Goal: Information Seeking & Learning: Learn about a topic

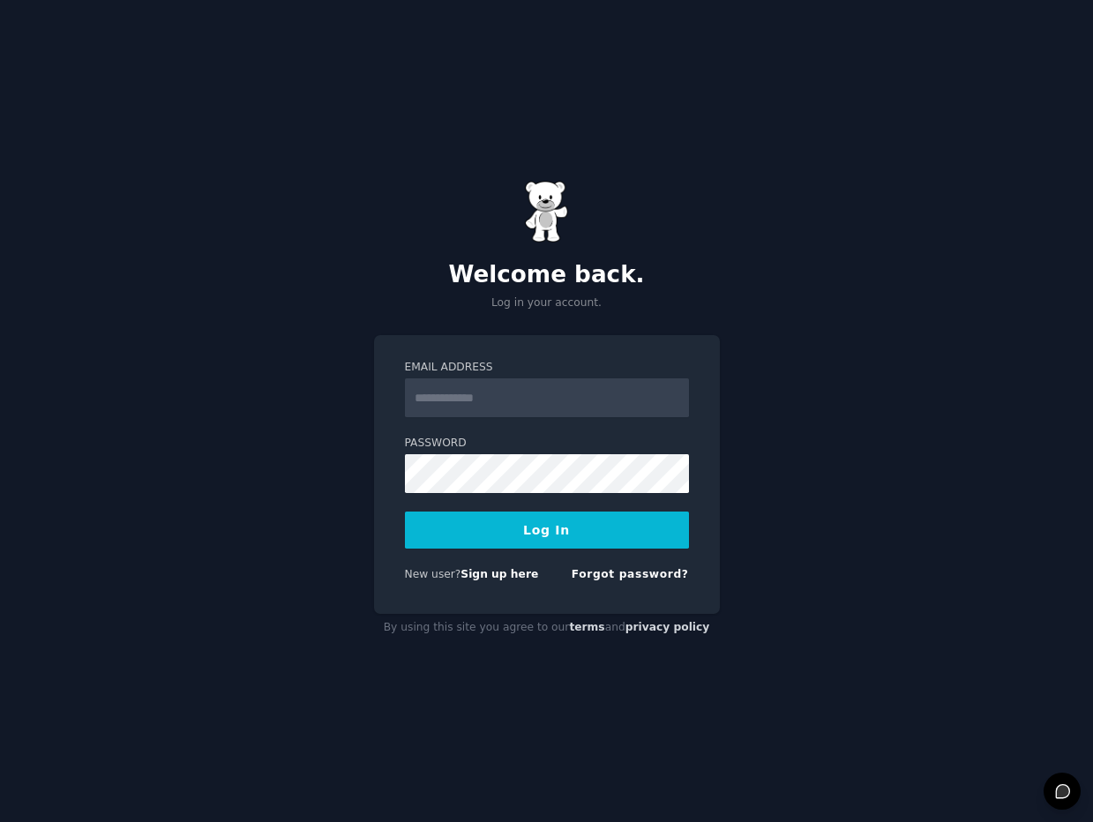
click at [549, 407] on input "Email Address" at bounding box center [547, 397] width 284 height 39
click at [604, 399] on input "**********" at bounding box center [547, 397] width 284 height 39
click at [605, 399] on input "**********" at bounding box center [547, 397] width 284 height 39
type input "**********"
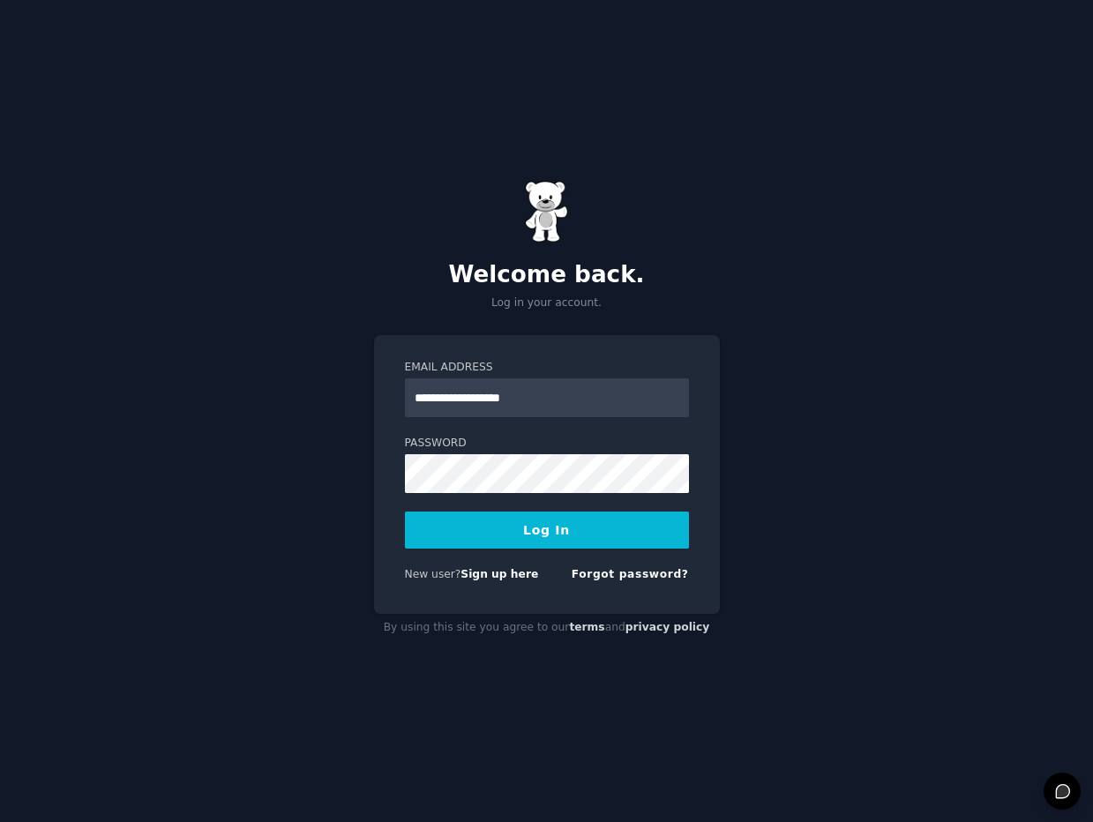
click at [514, 542] on button "Log In" at bounding box center [547, 530] width 284 height 37
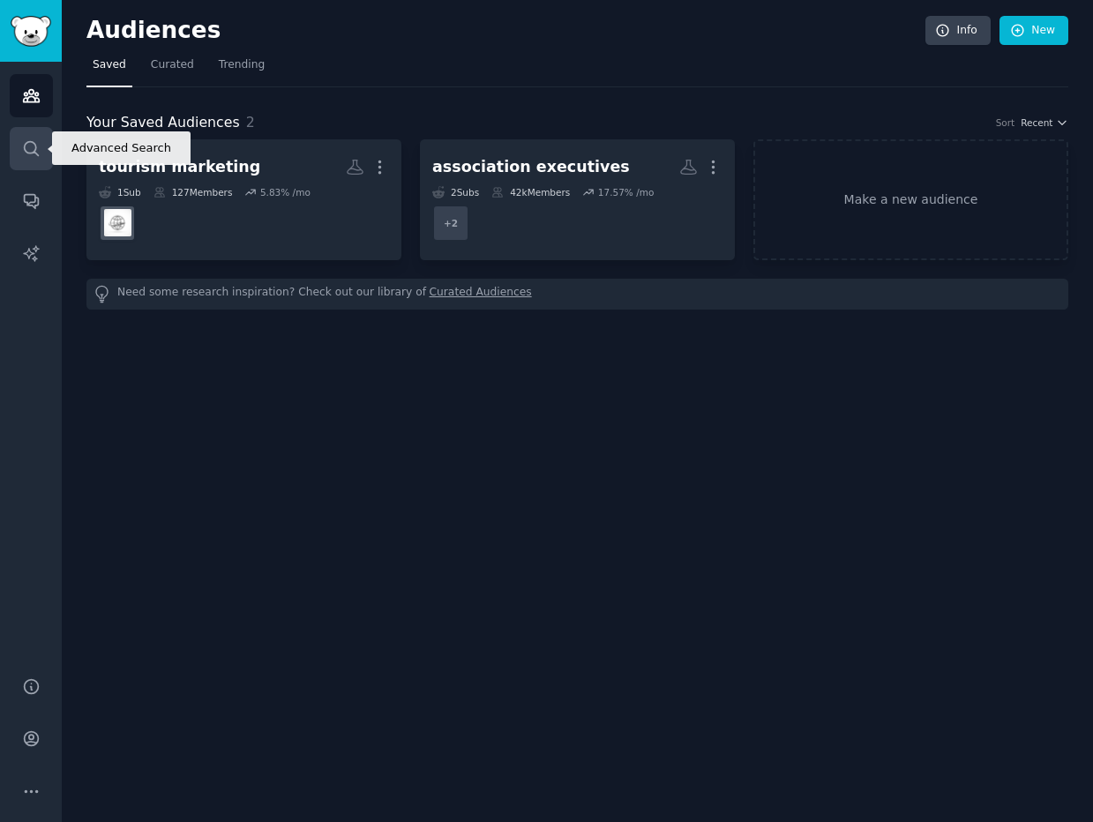
click at [44, 149] on link "Search" at bounding box center [31, 148] width 43 height 43
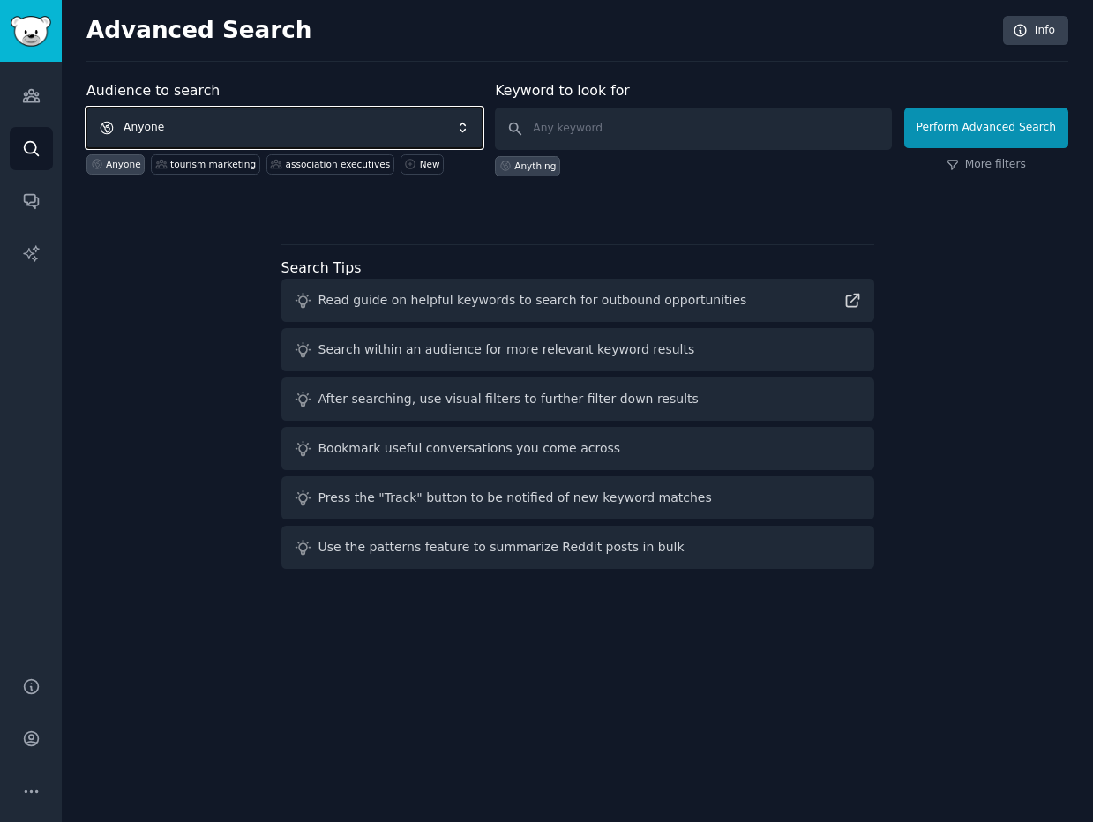
click at [231, 127] on span "Anyone" at bounding box center [284, 128] width 396 height 41
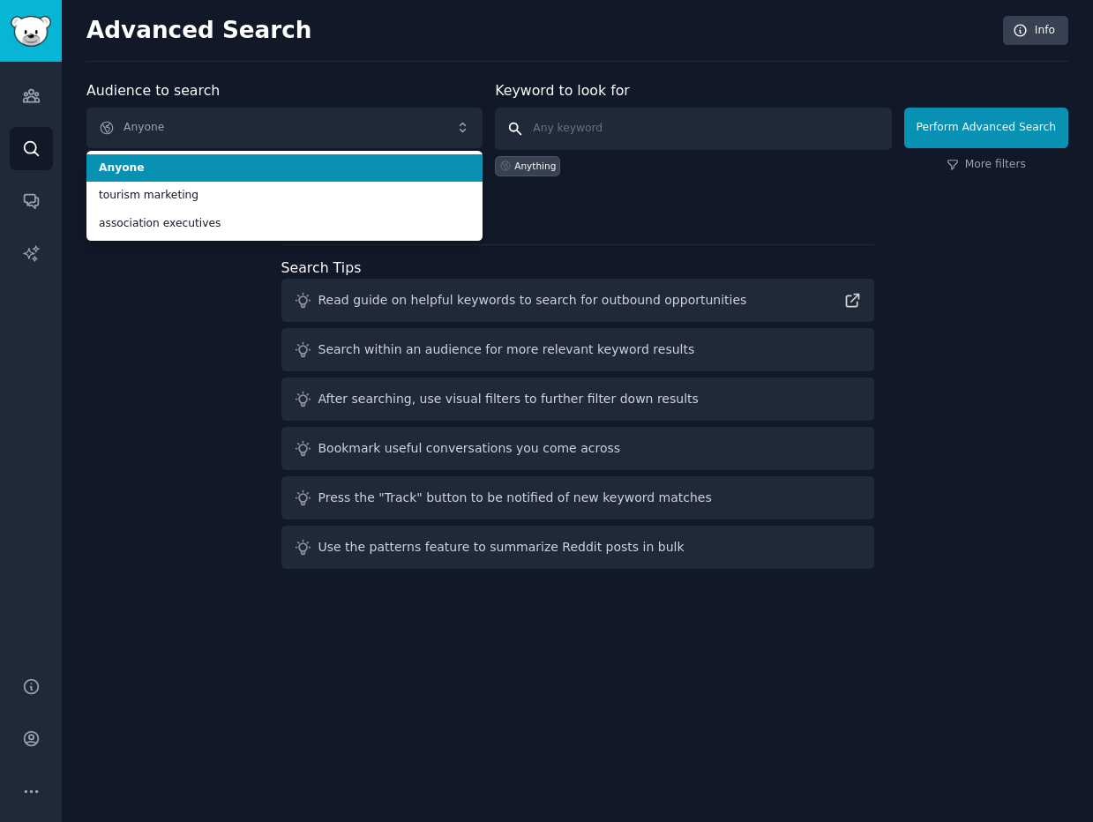
click at [699, 135] on input "text" at bounding box center [693, 129] width 396 height 42
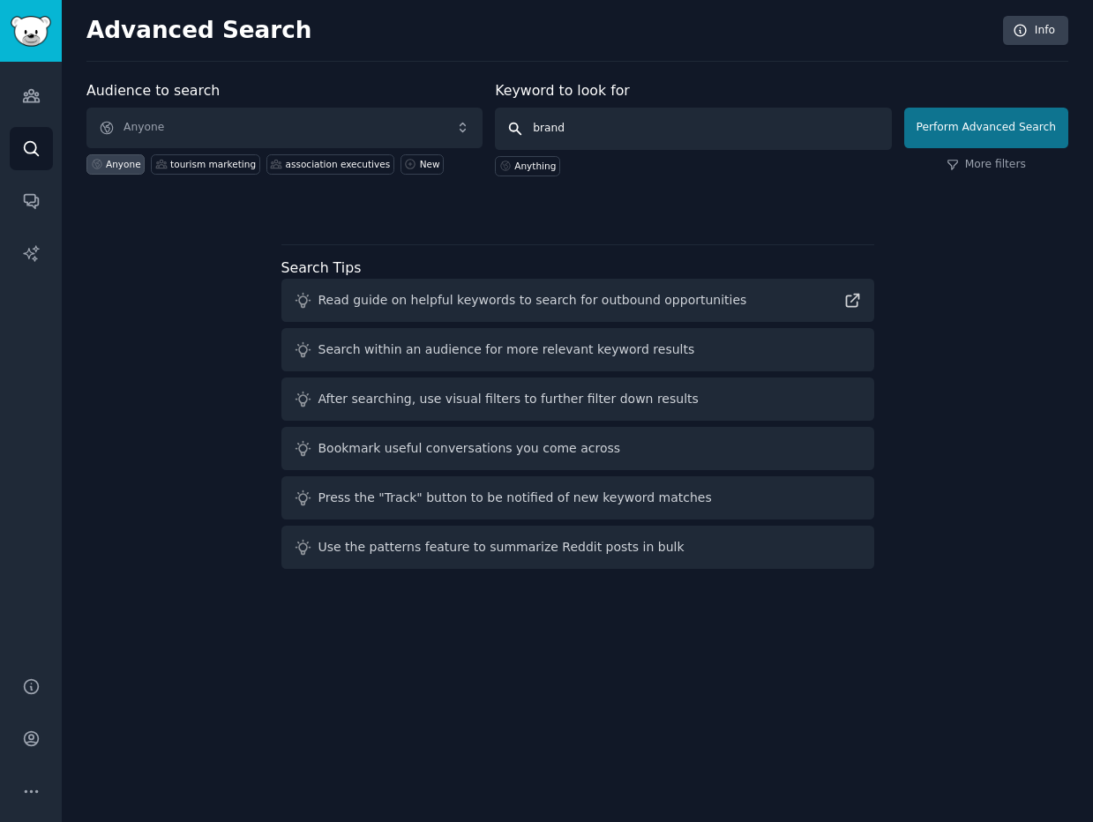
type input "brand"
click at [1041, 120] on button "Perform Advanced Search" at bounding box center [986, 128] width 164 height 41
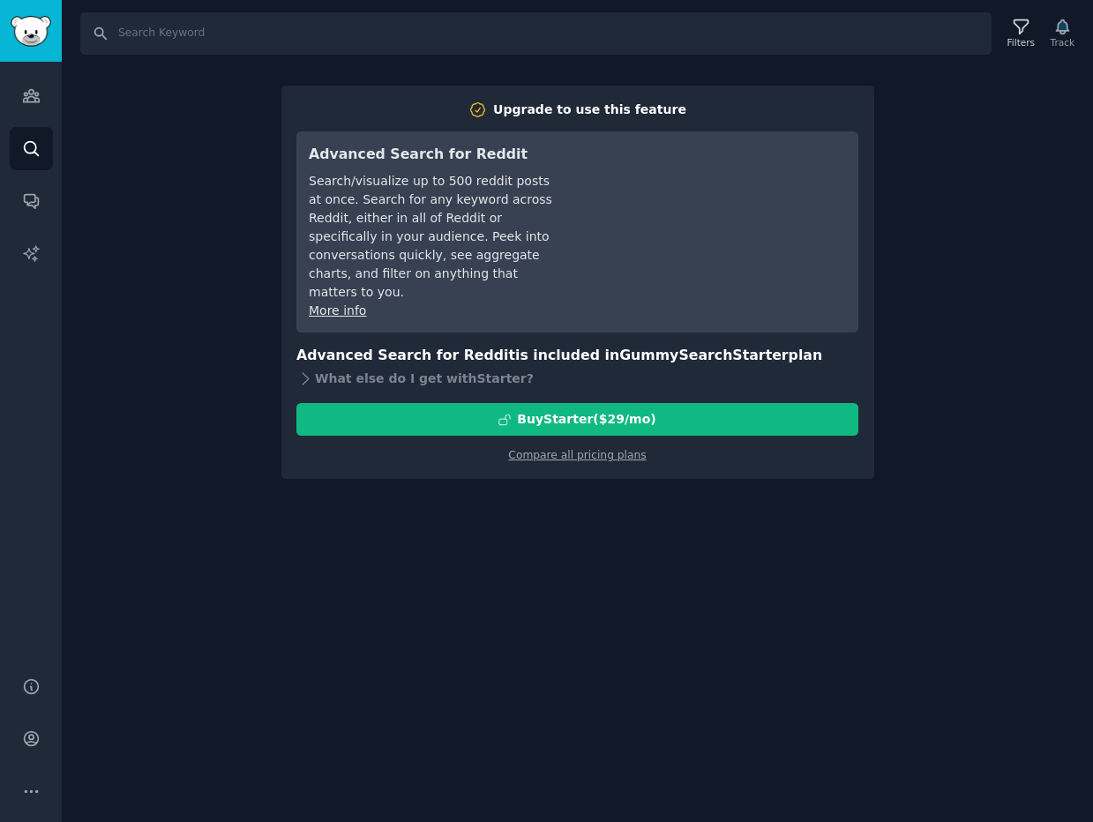
click at [863, 182] on div "Upgrade to use this feature Advanced Search for Reddit Search/visualize up to 5…" at bounding box center [577, 283] width 593 height 394
drag, startPoint x: 132, startPoint y: 101, endPoint x: 78, endPoint y: 106, distance: 54.9
click at [128, 101] on div "Search Filters Track Upgrade to use this feature Advanced Search for Reddit Sea…" at bounding box center [577, 411] width 1031 height 822
click at [38, 103] on icon "Sidebar" at bounding box center [31, 95] width 19 height 19
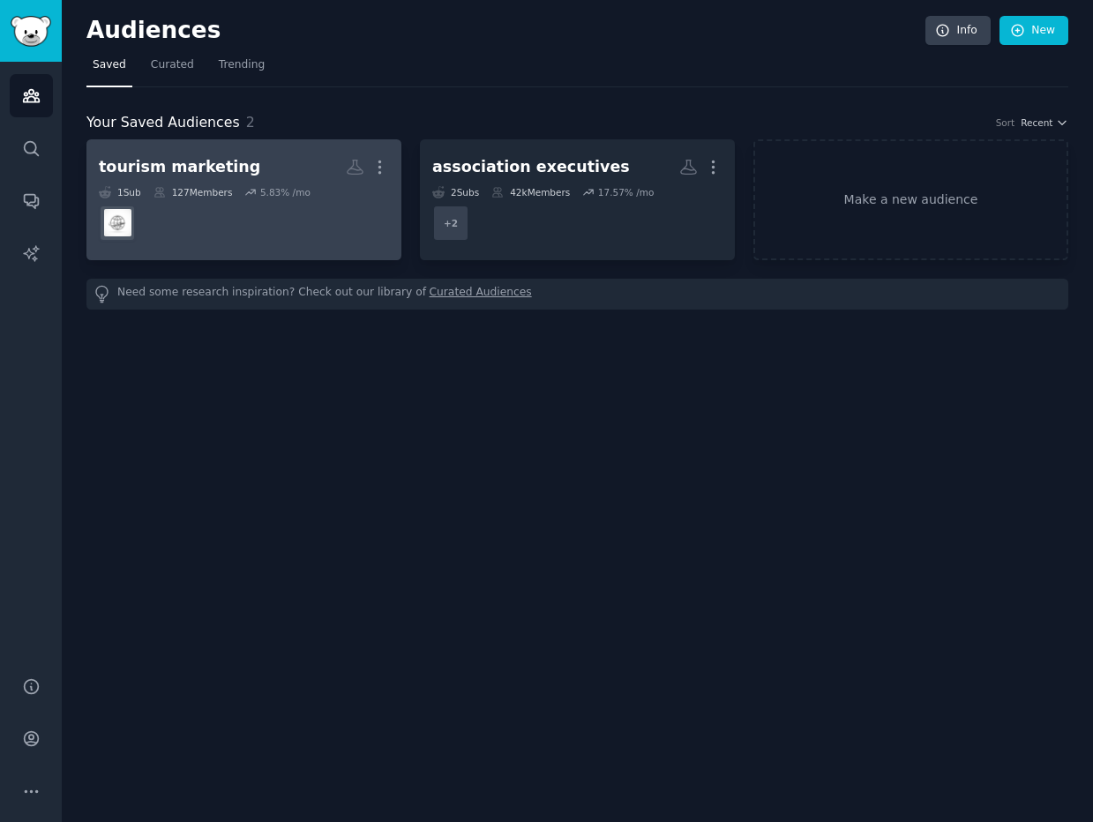
click at [227, 179] on h2 "tourism marketing More" at bounding box center [244, 167] width 290 height 31
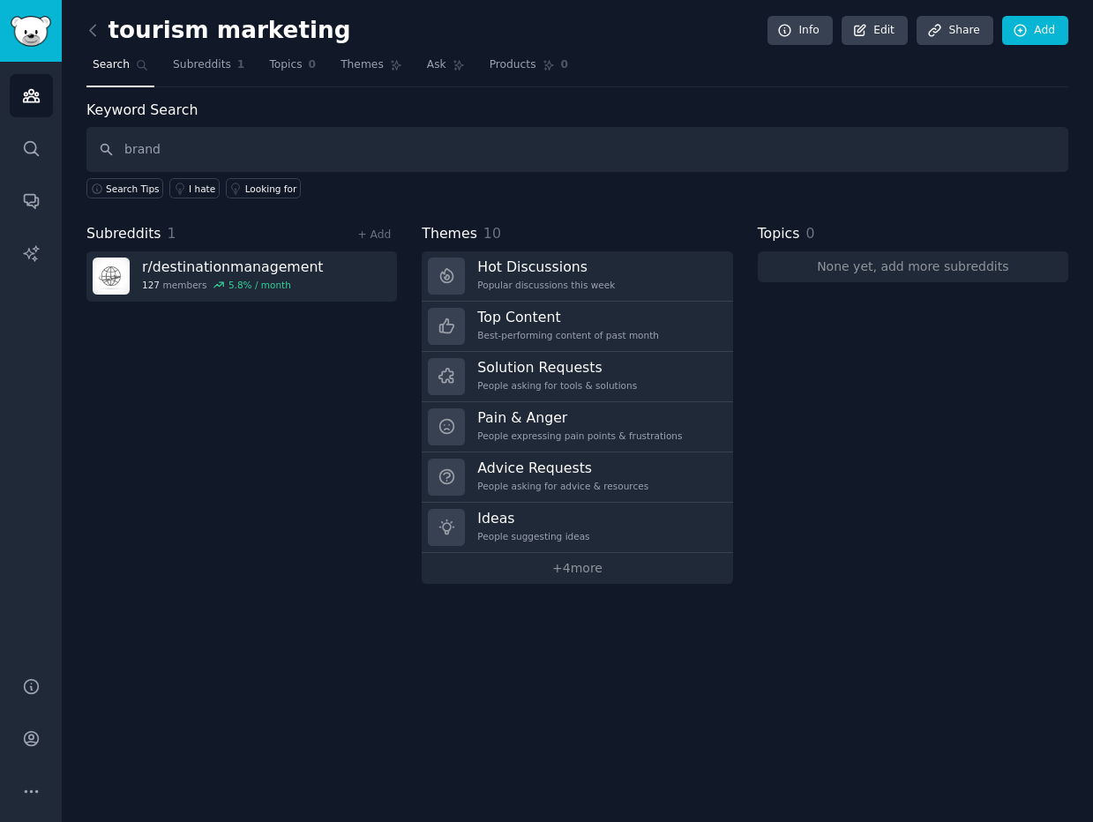
type input "brand"
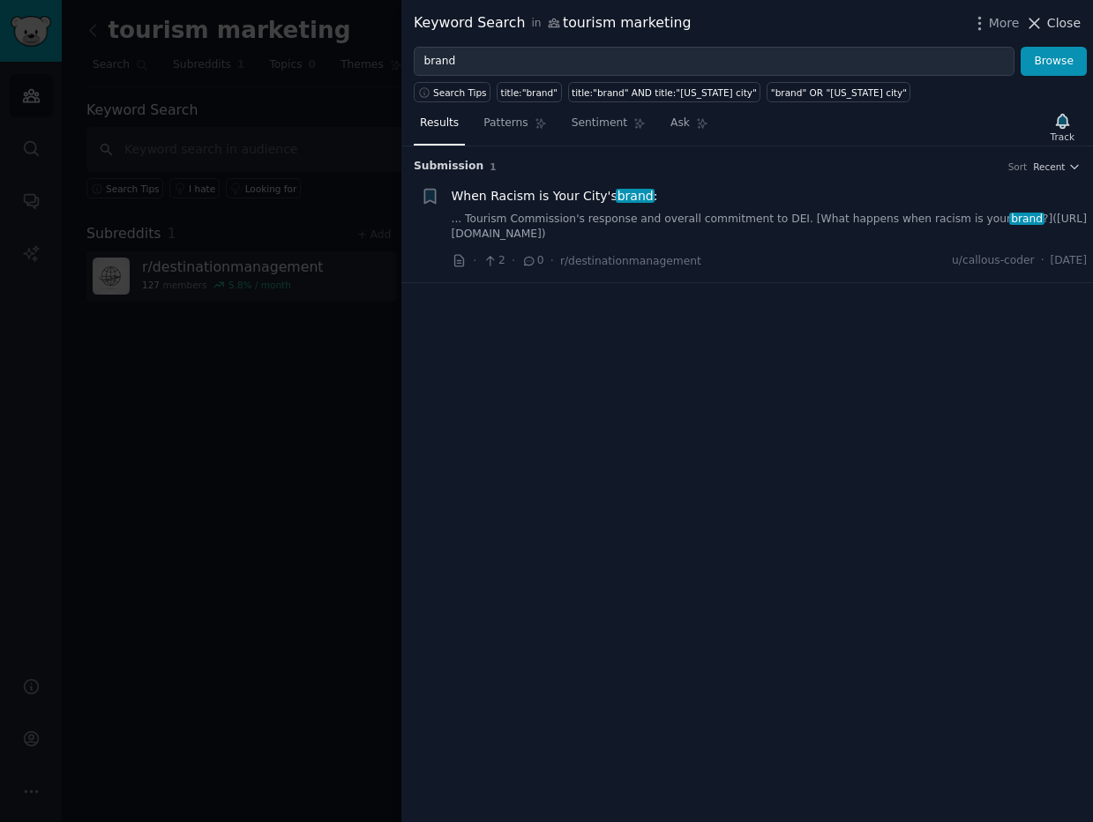
click at [1054, 19] on span "Close" at bounding box center [1064, 23] width 34 height 19
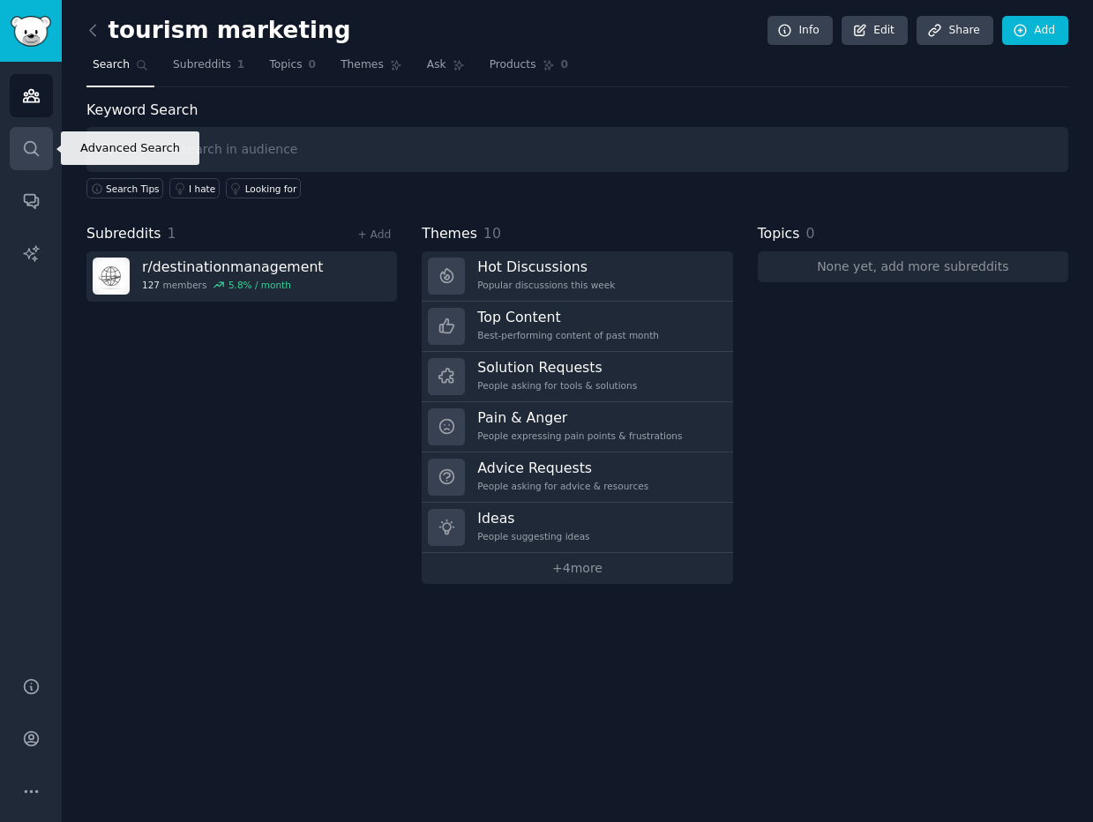
click at [36, 144] on icon "Sidebar" at bounding box center [31, 148] width 19 height 19
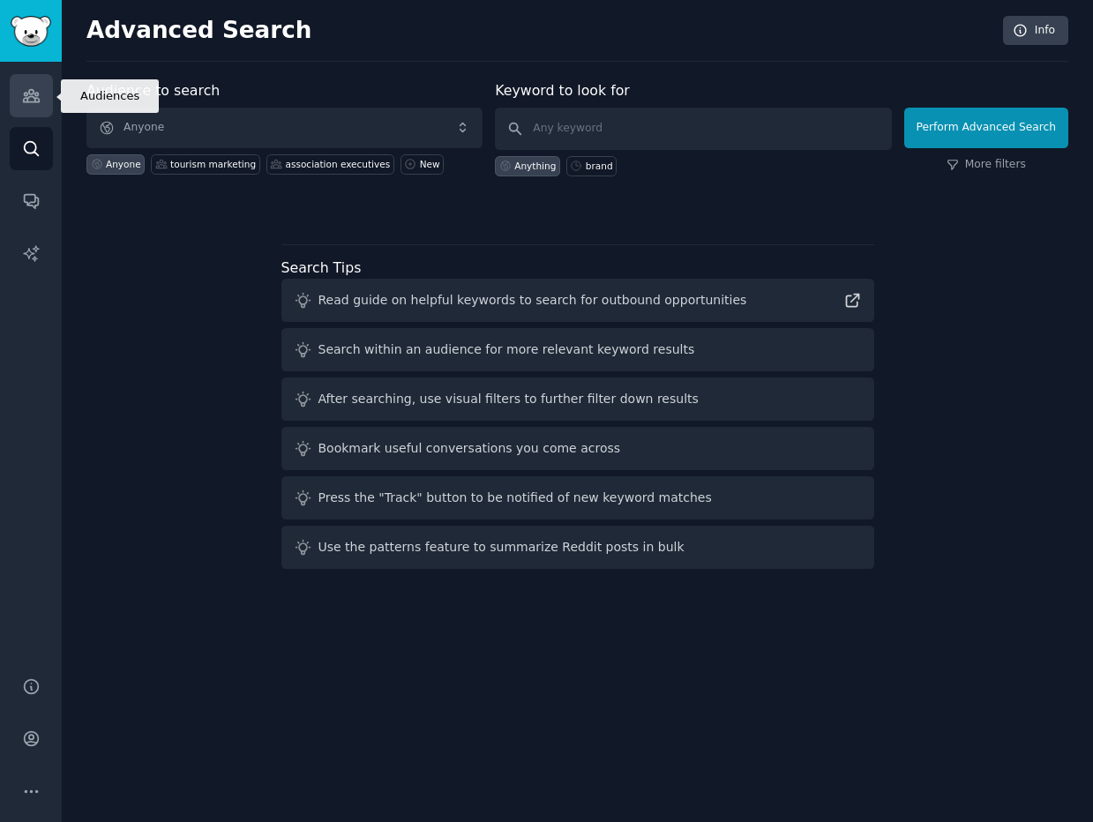
click at [34, 87] on icon "Sidebar" at bounding box center [31, 95] width 19 height 19
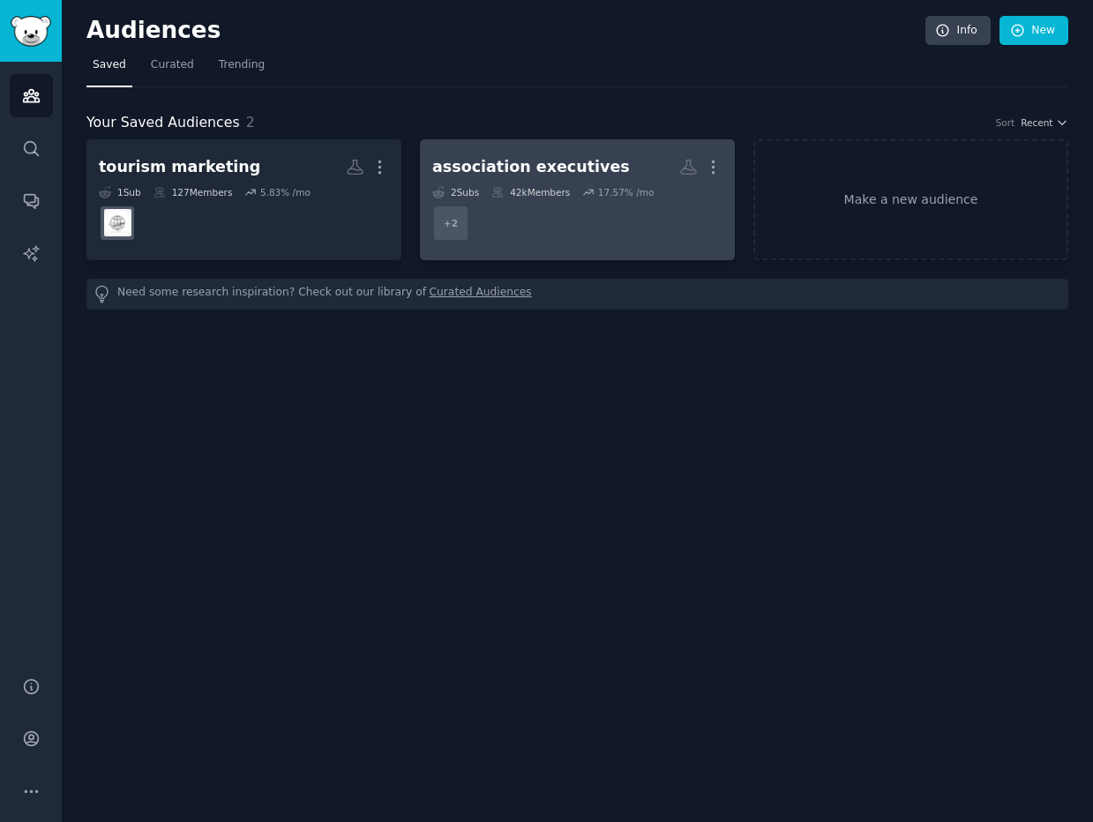
click at [526, 161] on div "association executives" at bounding box center [531, 167] width 198 height 22
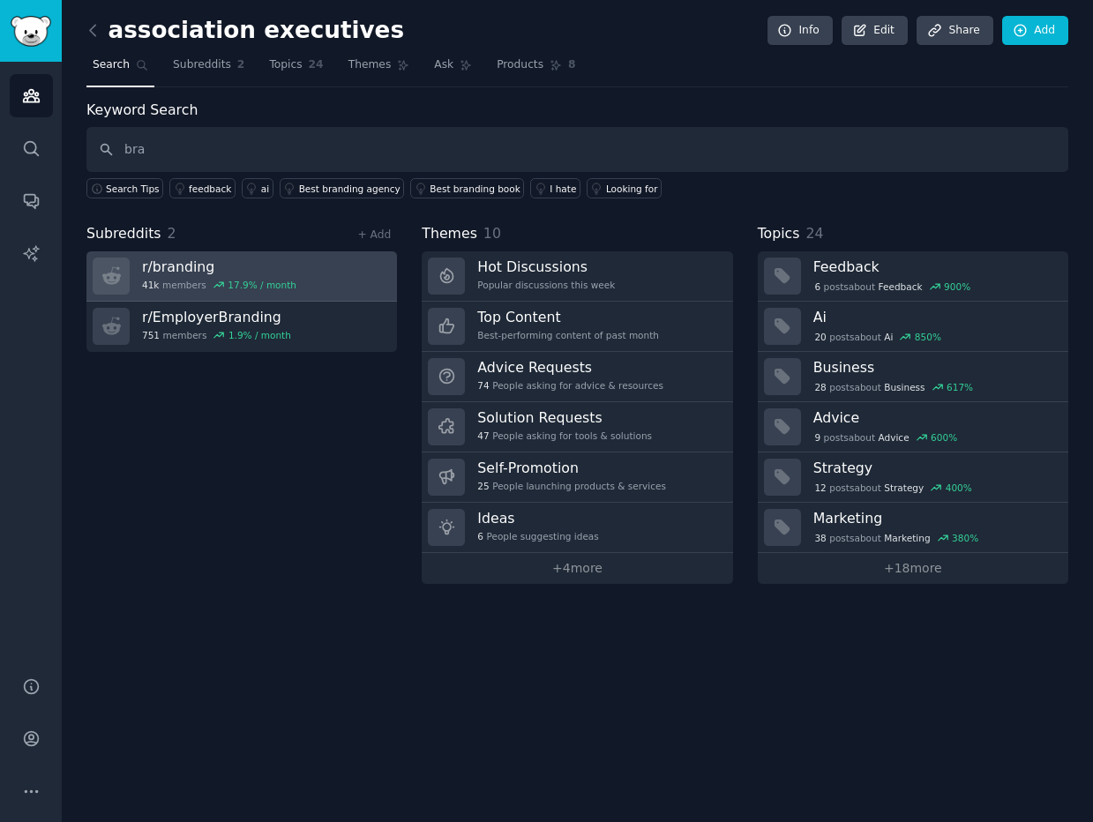
type input "bra"
click at [162, 271] on h3 "r/ branding" at bounding box center [219, 267] width 154 height 19
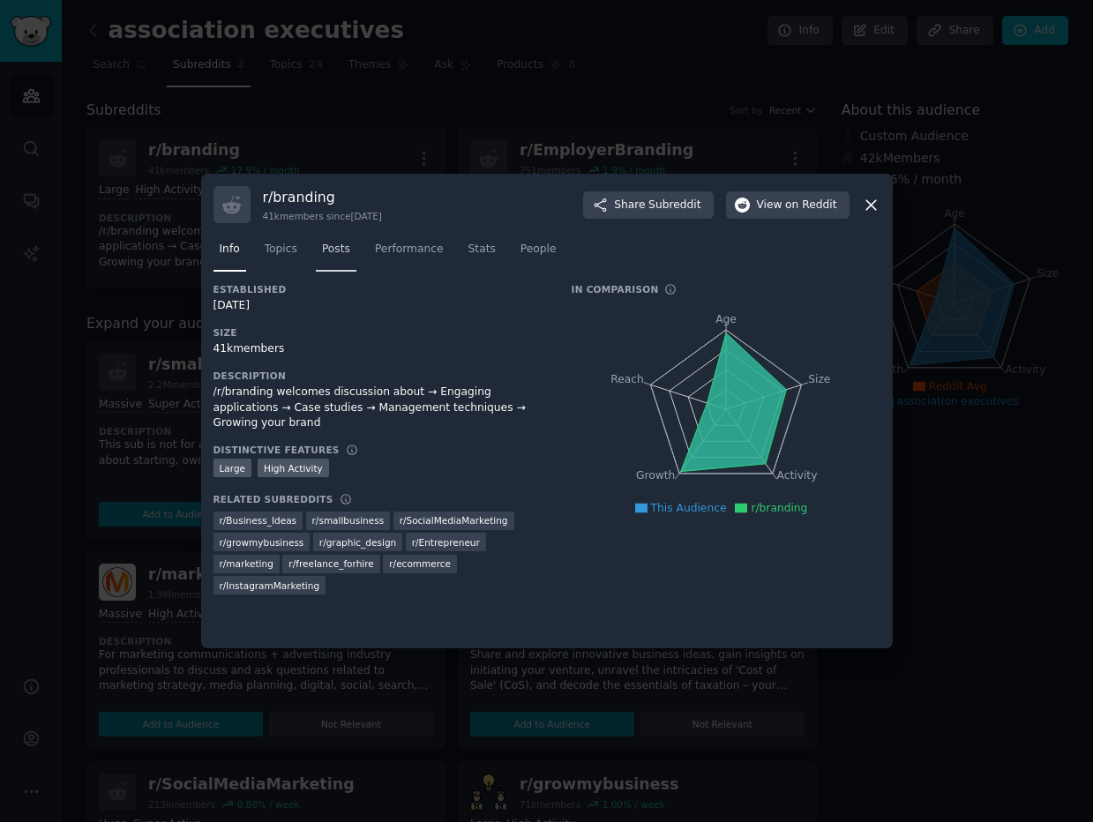
click at [352, 252] on link "Posts" at bounding box center [336, 253] width 41 height 36
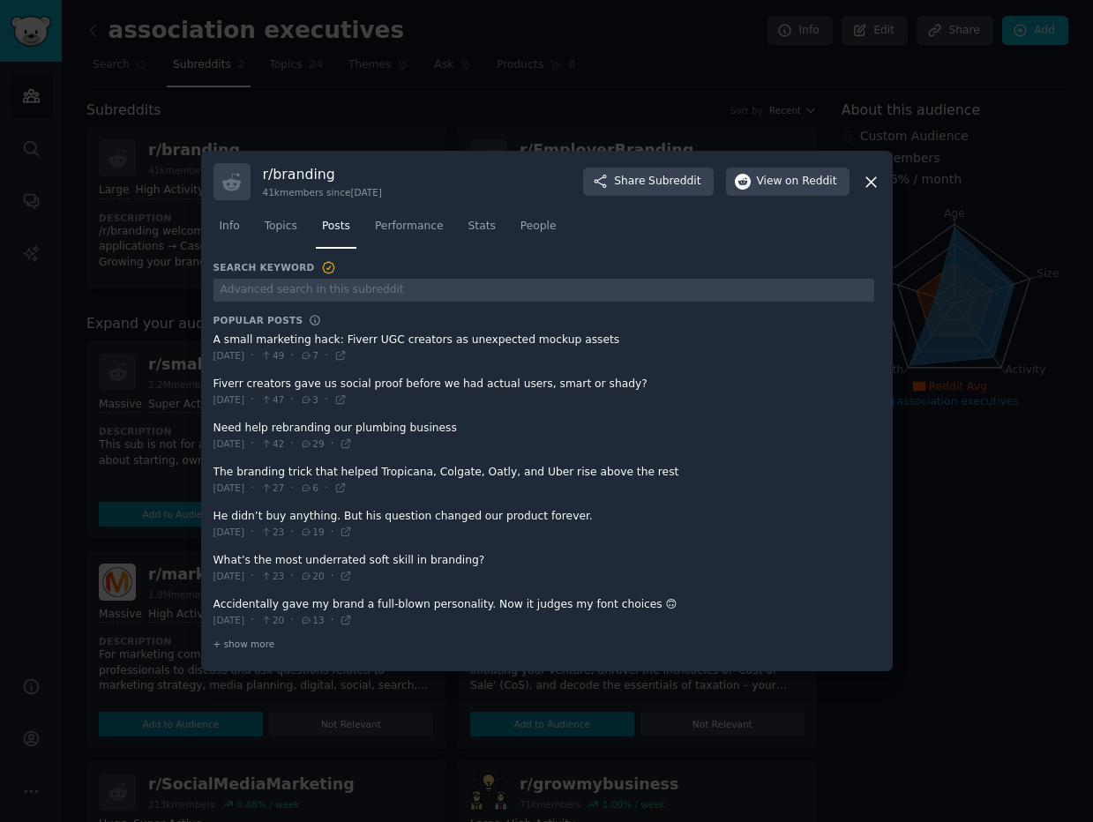
click at [392, 422] on span at bounding box center [543, 436] width 661 height 43
click at [289, 434] on span at bounding box center [543, 436] width 661 height 43
click at [298, 428] on span at bounding box center [543, 436] width 661 height 43
click at [419, 426] on span at bounding box center [543, 436] width 661 height 43
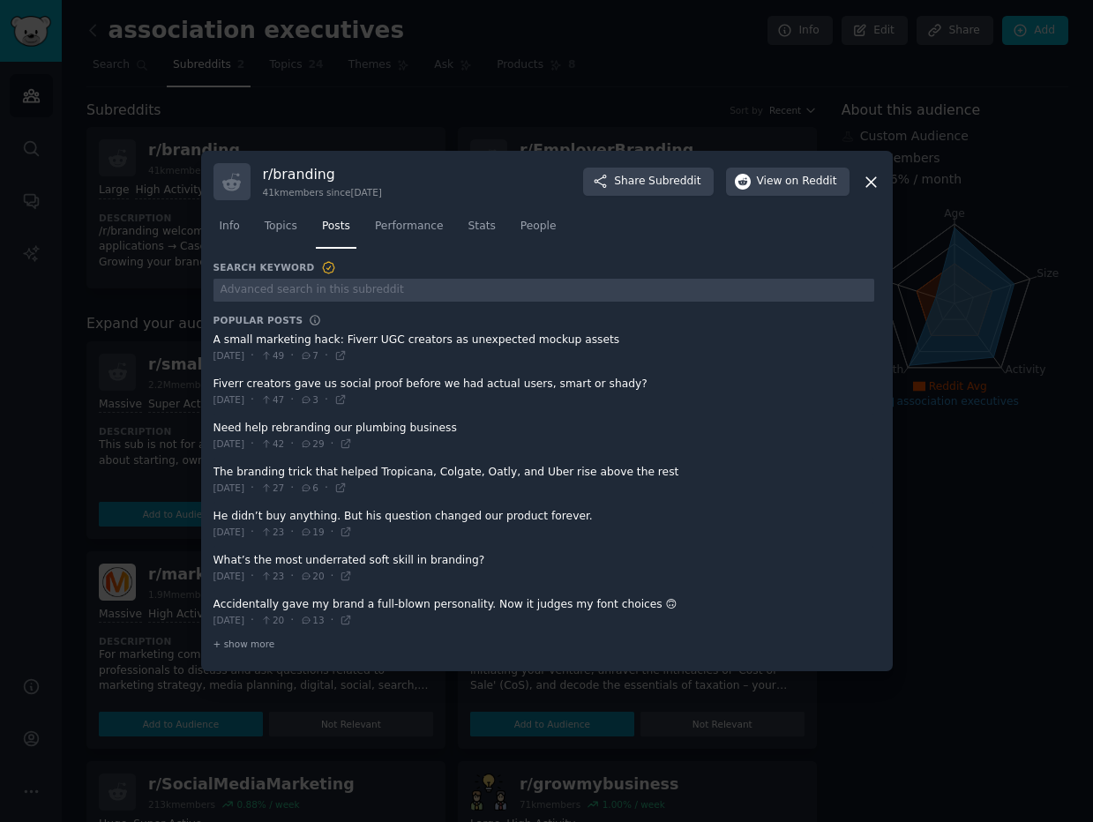
drag, startPoint x: 398, startPoint y: 438, endPoint x: 407, endPoint y: 436, distance: 9.2
click at [398, 438] on span at bounding box center [543, 436] width 661 height 43
click at [350, 443] on icon at bounding box center [346, 444] width 8 height 8
click at [352, 447] on icon at bounding box center [346, 443] width 12 height 12
